Goal: Task Accomplishment & Management: Use online tool/utility

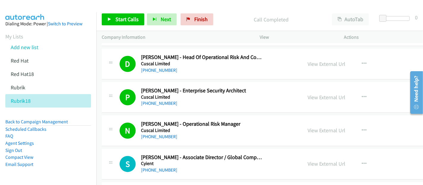
scroll to position [2909, 0]
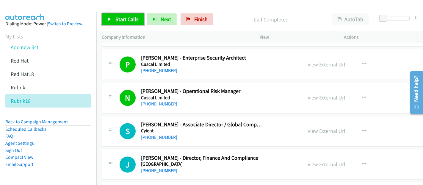
click at [124, 17] on span "Start Calls" at bounding box center [126, 19] width 23 height 7
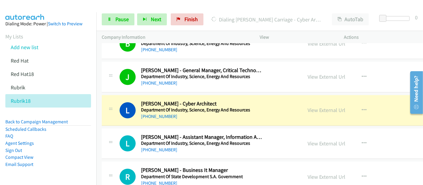
scroll to position [3305, 0]
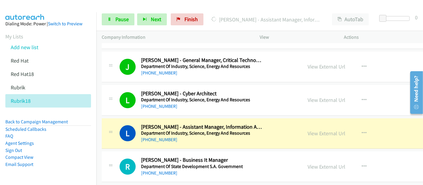
click at [276, 131] on div "L Callback Scheduled [PERSON_NAME] - Assistant Manager, Information And Physica…" at bounding box center [209, 133] width 178 height 20
click at [316, 130] on link "View External Url" at bounding box center [327, 133] width 38 height 7
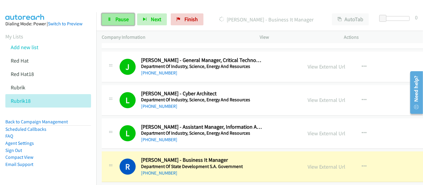
click at [121, 22] on span "Pause" at bounding box center [121, 19] width 13 height 7
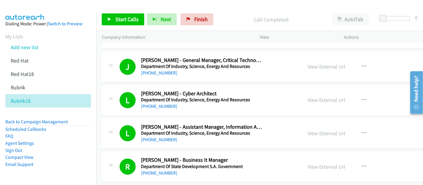
scroll to position [3404, 0]
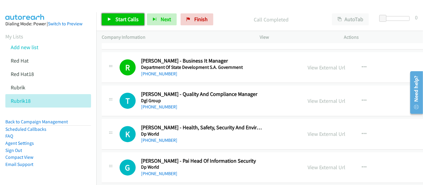
click at [126, 19] on span "Start Calls" at bounding box center [126, 19] width 23 height 7
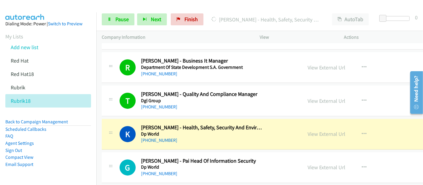
click at [280, 125] on div "K Callback Scheduled [PERSON_NAME] - Health, Safety, Security And Environment M…" at bounding box center [202, 134] width 201 height 20
click at [308, 130] on link "View External Url" at bounding box center [327, 133] width 38 height 7
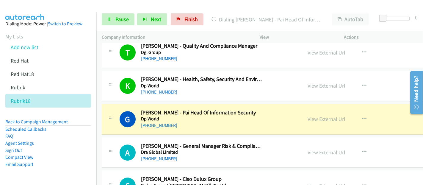
scroll to position [3470, 0]
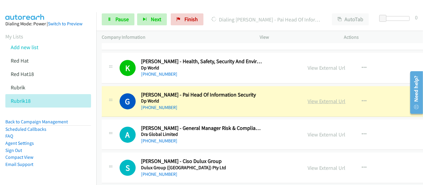
click at [308, 98] on link "View External Url" at bounding box center [327, 101] width 38 height 7
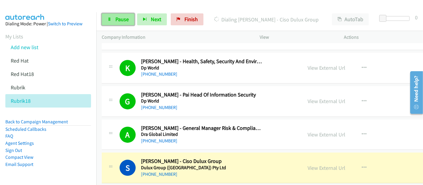
click at [106, 15] on link "Pause" at bounding box center [118, 19] width 33 height 12
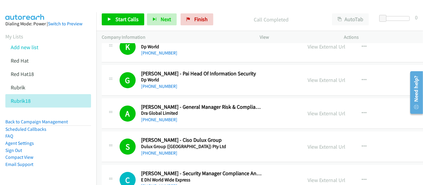
scroll to position [3537, 0]
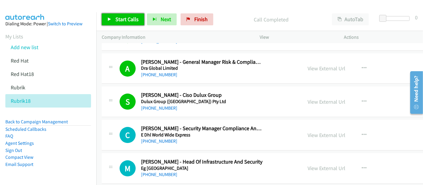
click at [124, 19] on span "Start Calls" at bounding box center [126, 19] width 23 height 7
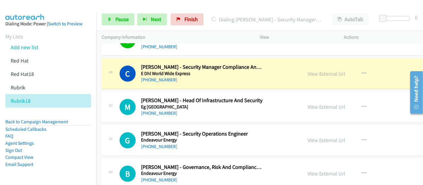
scroll to position [3570, 0]
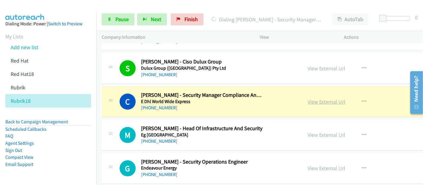
click at [308, 98] on link "View External Url" at bounding box center [327, 101] width 38 height 7
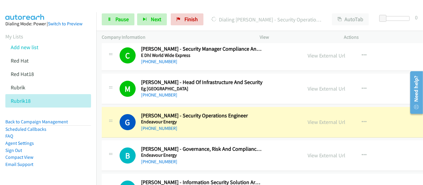
scroll to position [3636, 0]
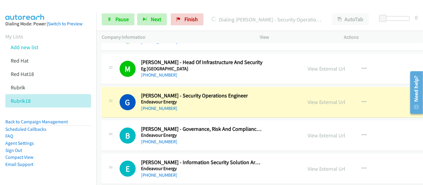
click at [214, 5] on div at bounding box center [209, 11] width 418 height 23
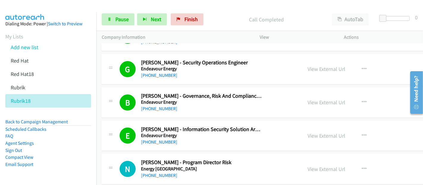
scroll to position [3735, 0]
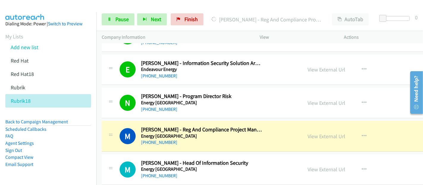
click at [261, 139] on div "[PHONE_NUMBER]" at bounding box center [202, 142] width 122 height 7
click at [314, 133] on link "View External Url" at bounding box center [327, 136] width 38 height 7
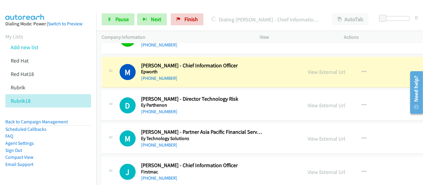
scroll to position [4032, 0]
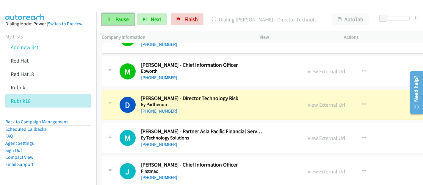
click at [112, 17] on link "Pause" at bounding box center [118, 19] width 33 height 12
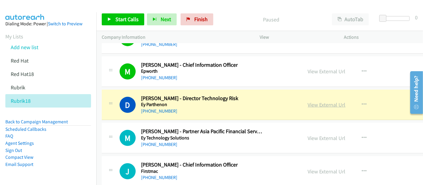
click at [308, 101] on link "View External Url" at bounding box center [327, 104] width 38 height 7
